Goal: Information Seeking & Learning: Check status

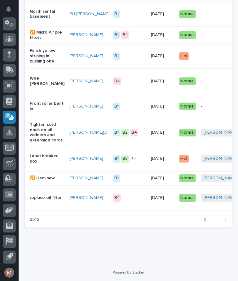
scroll to position [294, 0]
click at [212, 201] on button "Back" at bounding box center [207, 220] width 16 height 6
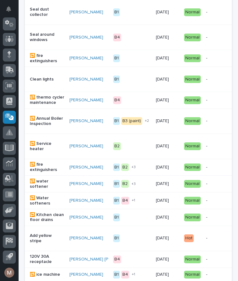
scroll to position [412, 0]
click at [46, 75] on div "Clean lights" at bounding box center [47, 78] width 35 height 7
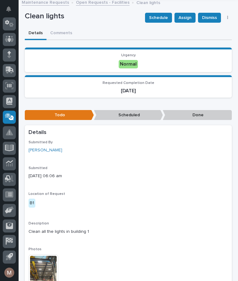
scroll to position [49, 0]
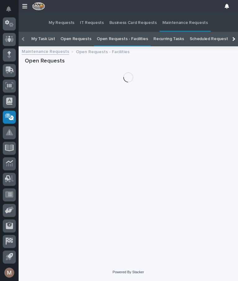
scroll to position [0, -34]
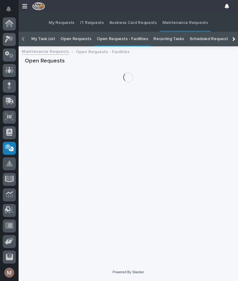
scroll to position [31, 0]
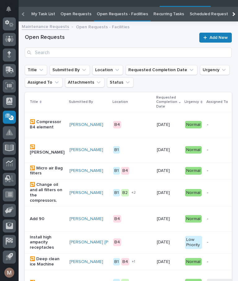
click at [122, 10] on link "Open Requests - Facilities" at bounding box center [122, 14] width 51 height 15
click at [42, 236] on p "Install high ampacity receptacles" at bounding box center [47, 242] width 35 height 16
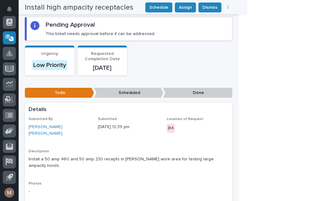
scroll to position [0, -30]
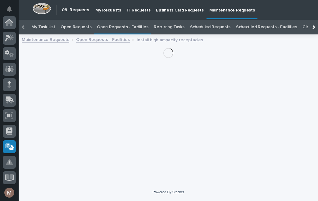
scroll to position [109, 0]
